Goal: Task Accomplishment & Management: Complete application form

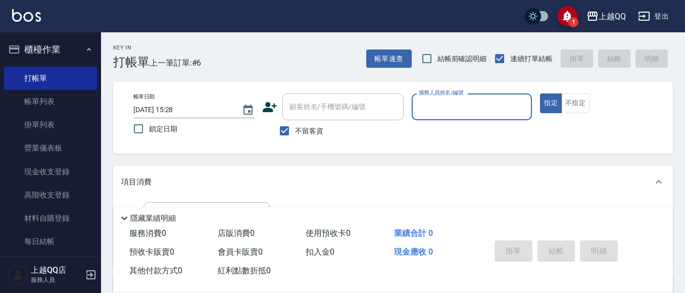
scroll to position [61, 0]
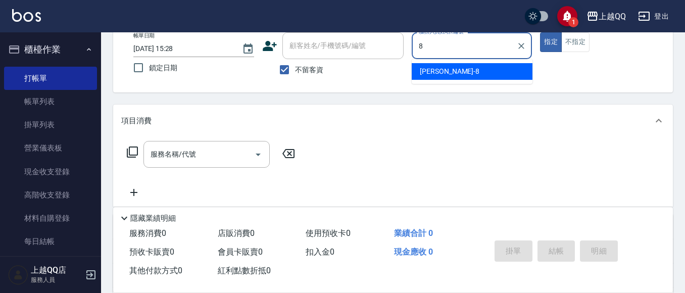
type input "[PERSON_NAME]-8"
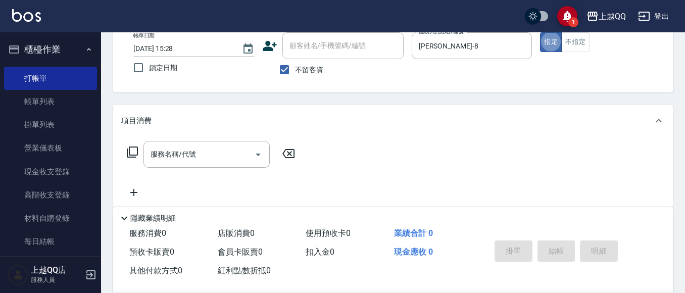
type button "true"
click at [136, 151] on icon at bounding box center [132, 152] width 12 height 12
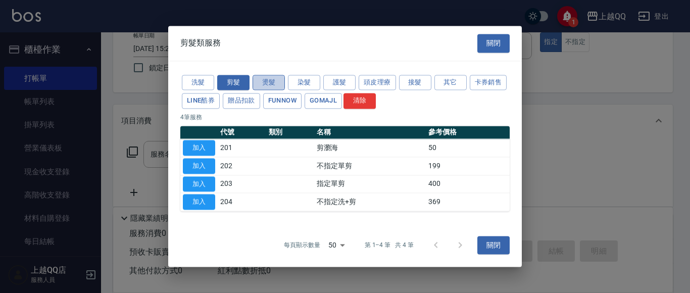
click at [267, 86] on button "燙髮" at bounding box center [269, 83] width 32 height 16
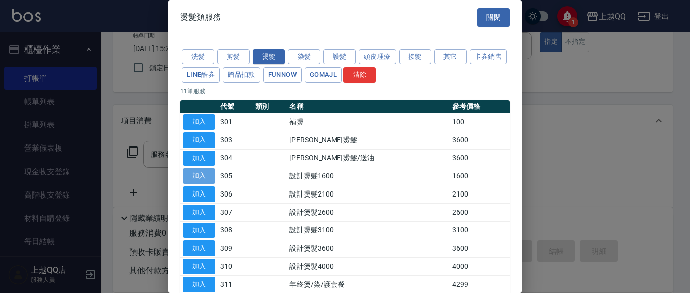
click at [201, 177] on button "加入" at bounding box center [199, 176] width 32 height 16
type input "設計燙髮1600(305)"
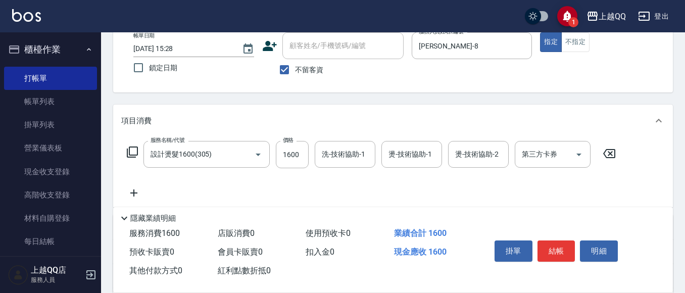
click at [130, 149] on icon at bounding box center [132, 152] width 12 height 12
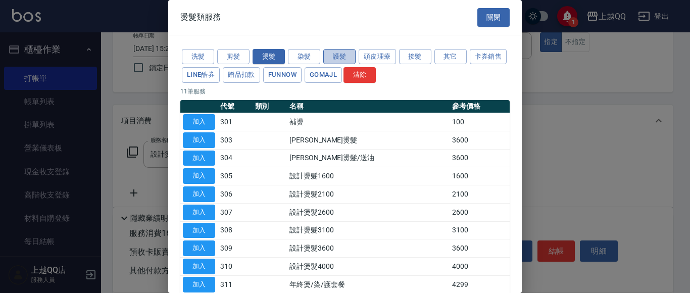
click at [334, 57] on button "護髮" at bounding box center [339, 57] width 32 height 16
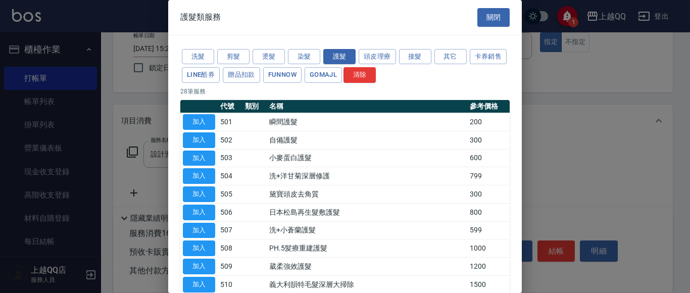
click at [189, 245] on button "加入" at bounding box center [199, 248] width 32 height 16
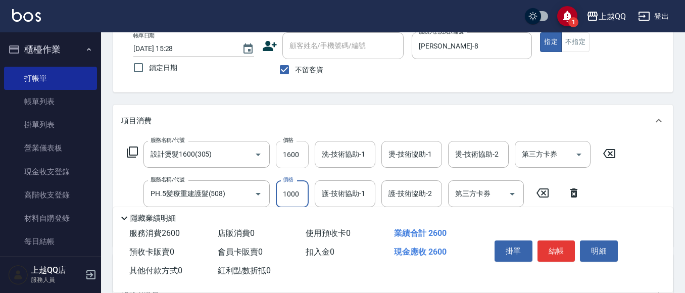
click at [305, 156] on input "1600" at bounding box center [292, 154] width 33 height 27
type input "1299"
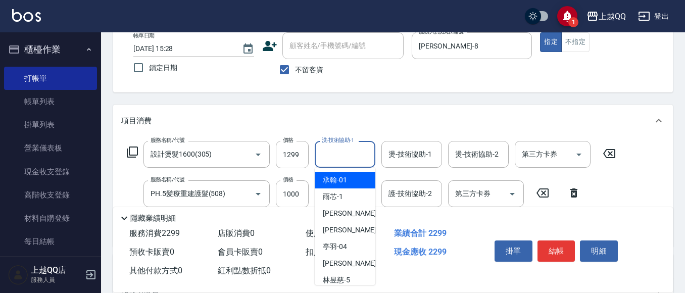
click at [333, 151] on div "洗-技術協助-1 洗-技術協助-1" at bounding box center [345, 154] width 61 height 27
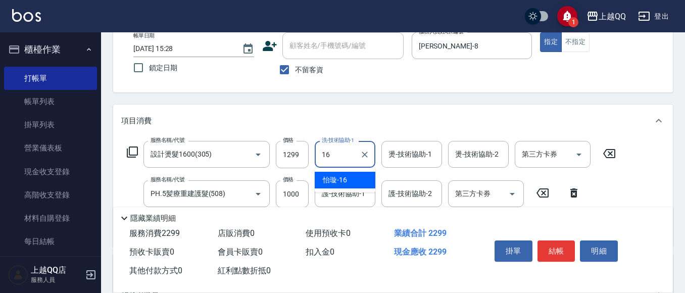
click at [361, 179] on div "[PERSON_NAME] -16" at bounding box center [345, 180] width 61 height 17
type input "[PERSON_NAME]-16"
click at [400, 157] on input "燙-技術協助-1" at bounding box center [412, 155] width 52 height 18
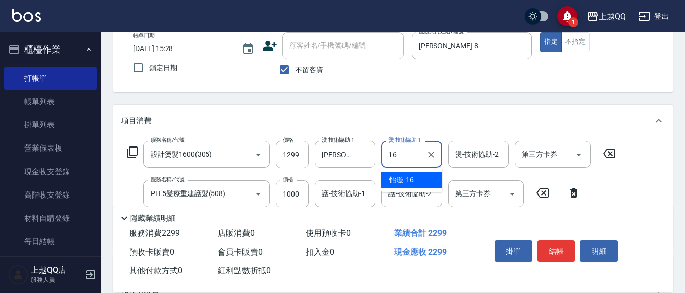
click at [420, 181] on div "[PERSON_NAME] -16" at bounding box center [411, 180] width 61 height 17
type input "[PERSON_NAME]-16"
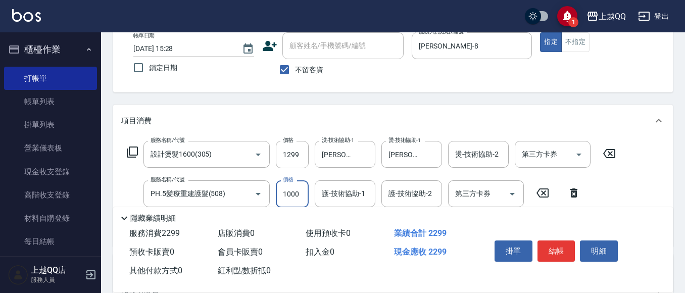
click at [297, 196] on input "1000" at bounding box center [292, 193] width 33 height 27
type input "500"
click at [327, 188] on div "護-技術協助-1 護-技術協助-1" at bounding box center [345, 193] width 61 height 27
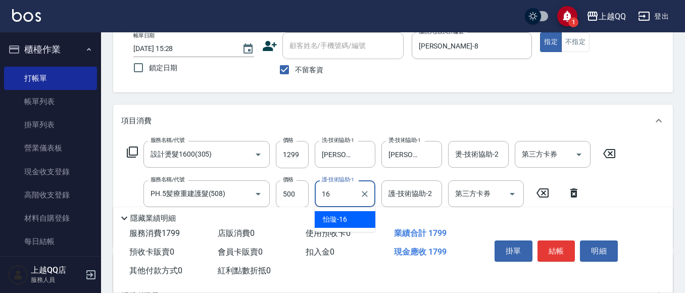
click at [373, 212] on div "[PERSON_NAME] -16" at bounding box center [345, 219] width 61 height 17
type input "[PERSON_NAME]-16"
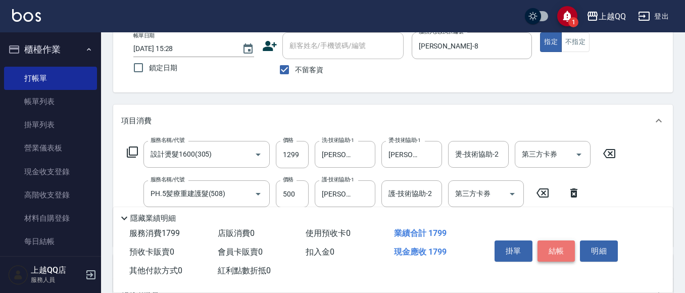
click at [564, 245] on button "結帳" at bounding box center [557, 250] width 38 height 21
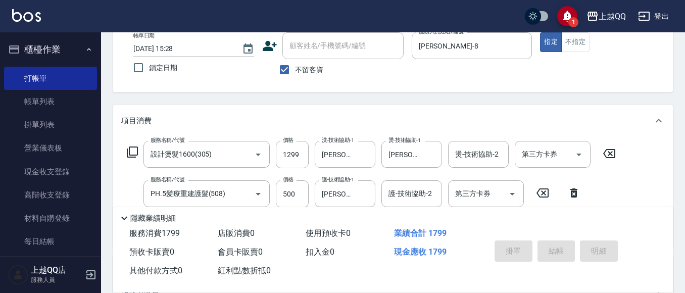
type input "[DATE] 17:07"
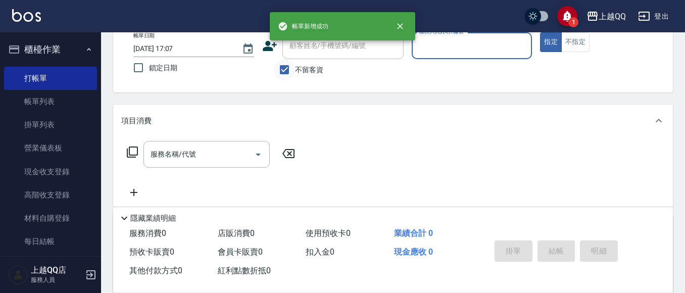
click at [280, 68] on input "不留客資" at bounding box center [284, 69] width 21 height 21
checkbox input "false"
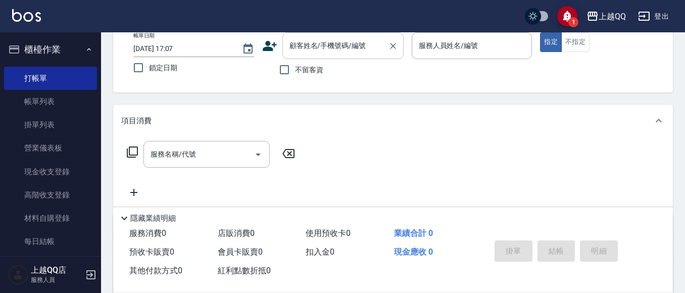
click at [292, 51] on input "顧客姓名/手機號碼/編號" at bounding box center [335, 46] width 97 height 18
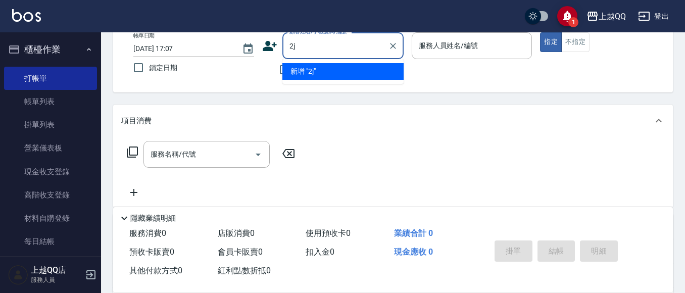
type input "2"
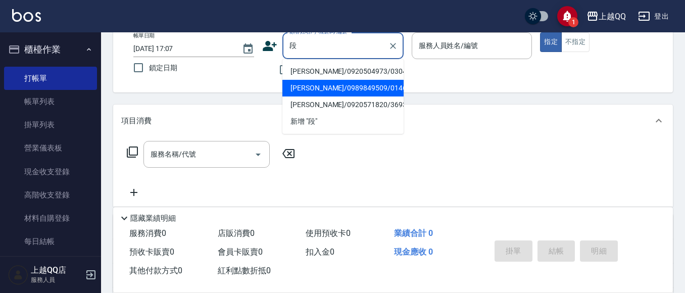
click at [294, 90] on li "[PERSON_NAME]/0989849509/0146" at bounding box center [342, 88] width 121 height 17
type input "[PERSON_NAME]/0989849509/0146"
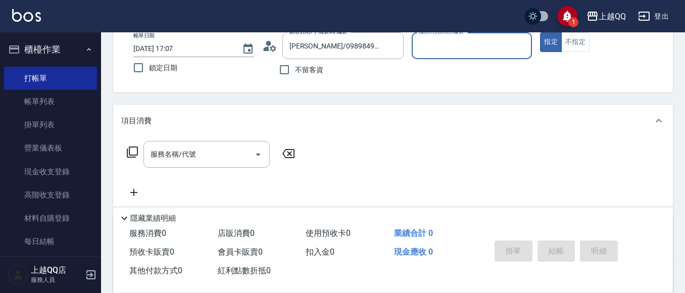
type input "[PERSON_NAME]-8"
click at [129, 154] on icon at bounding box center [132, 152] width 11 height 11
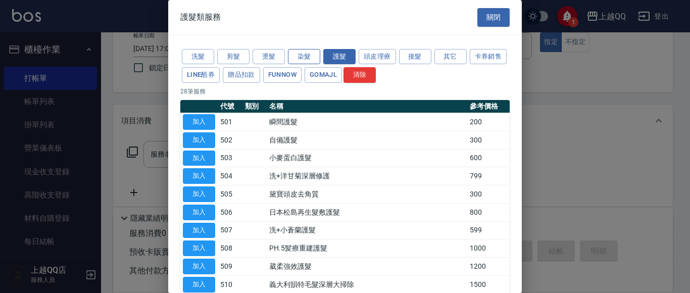
click at [314, 56] on button "染髮" at bounding box center [304, 57] width 32 height 16
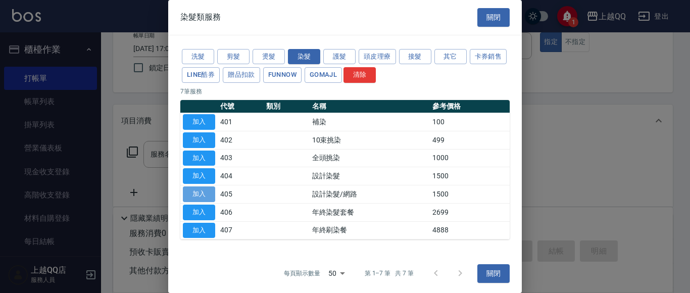
click at [206, 191] on button "加入" at bounding box center [199, 194] width 32 height 16
type input "設計染髮/網路(405)"
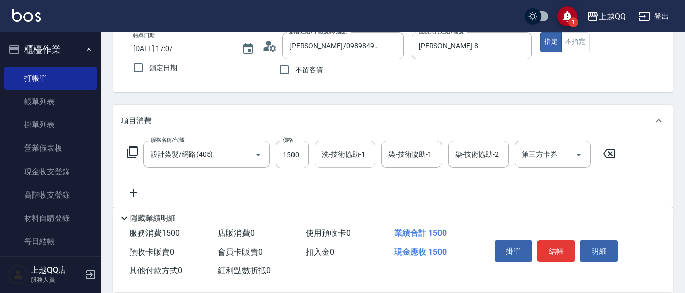
click at [327, 158] on input "洗-技術協助-1" at bounding box center [345, 155] width 52 height 18
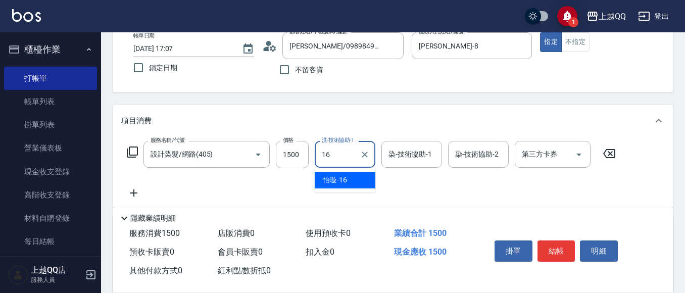
click at [355, 189] on ul "[PERSON_NAME] -16" at bounding box center [345, 180] width 61 height 25
click at [355, 183] on div "[PERSON_NAME] -16" at bounding box center [345, 180] width 61 height 17
type input "[PERSON_NAME]-16"
click at [400, 157] on input "染-技術協助-1" at bounding box center [412, 155] width 52 height 18
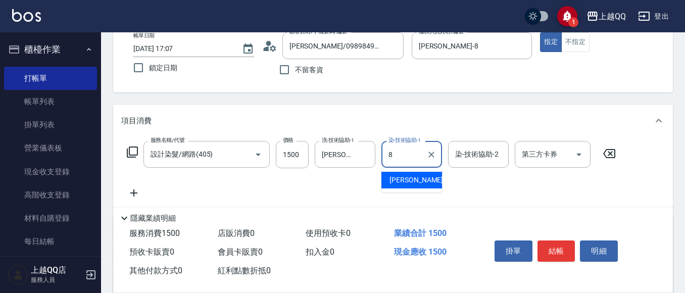
click at [411, 183] on div "[PERSON_NAME] -8" at bounding box center [411, 180] width 61 height 17
type input "[PERSON_NAME]-8"
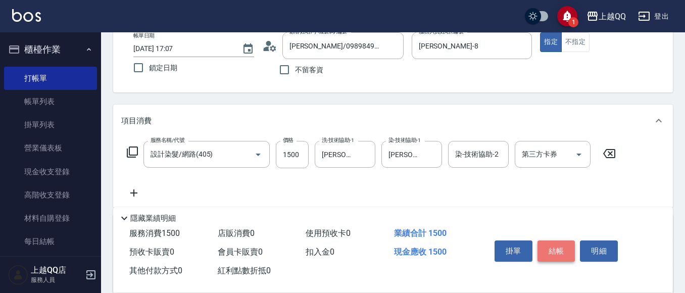
click at [550, 245] on button "結帳" at bounding box center [557, 250] width 38 height 21
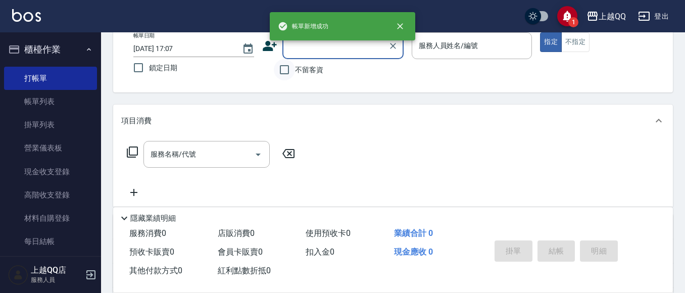
click at [290, 63] on input "不留客資" at bounding box center [284, 69] width 21 height 21
checkbox input "true"
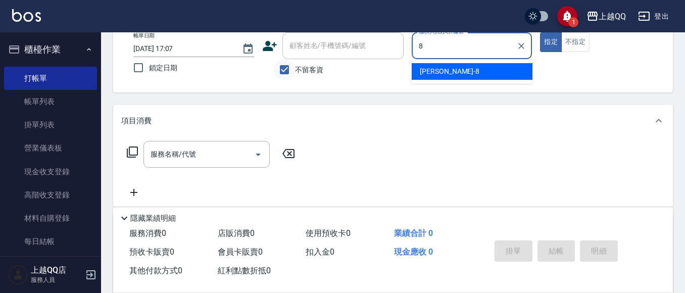
type input "[PERSON_NAME]-8"
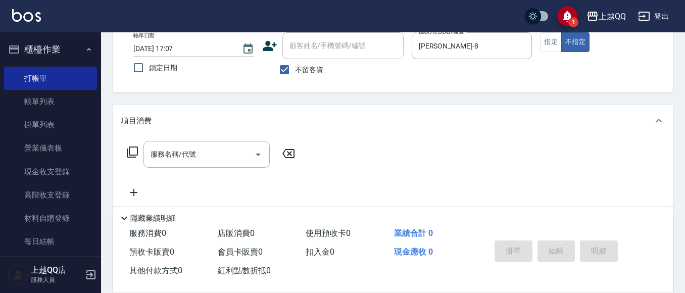
click at [129, 148] on icon at bounding box center [132, 152] width 11 height 11
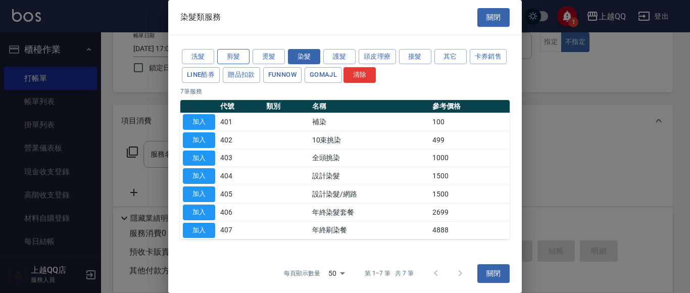
click at [232, 61] on button "剪髮" at bounding box center [233, 57] width 32 height 16
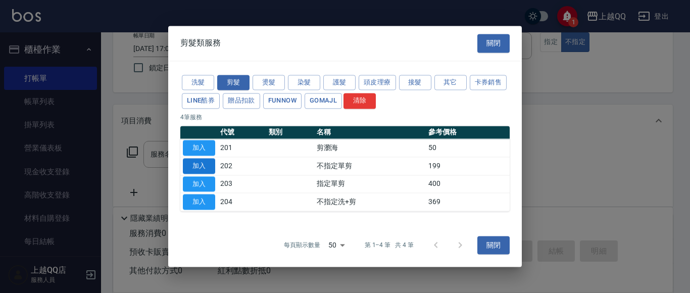
click at [185, 165] on button "加入" at bounding box center [199, 166] width 32 height 16
type input "不指定單剪(202)"
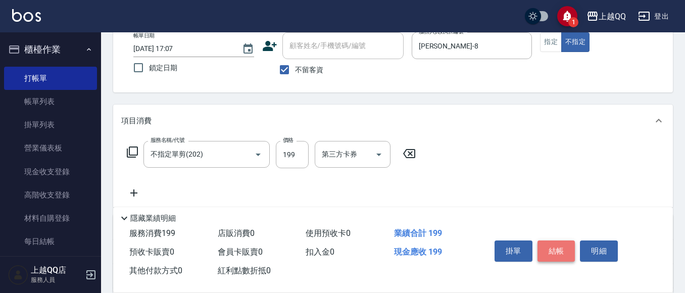
click at [556, 245] on button "結帳" at bounding box center [557, 250] width 38 height 21
